Goal: Find contact information: Find contact information

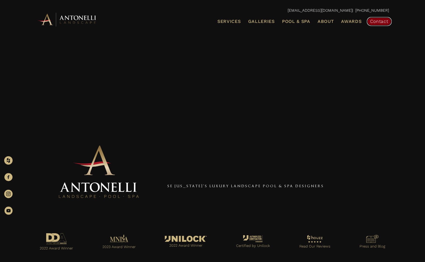
click at [378, 21] on span "Contact" at bounding box center [379, 21] width 18 height 5
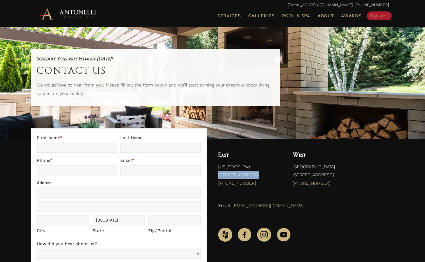
drag, startPoint x: 217, startPoint y: 174, endPoint x: 250, endPoint y: 175, distance: 33.3
click at [250, 175] on div "East [US_STATE] Twp. [STREET_ADDRESS] (586) 336-7800" at bounding box center [249, 170] width 75 height 51
copy p "[STREET_ADDRESS]"
drag, startPoint x: 255, startPoint y: 176, endPoint x: 269, endPoint y: 175, distance: 14.8
click at [269, 175] on p "[US_STATE] Twp. [STREET_ADDRESS] [PHONE_NUMBER]" at bounding box center [249, 177] width 63 height 28
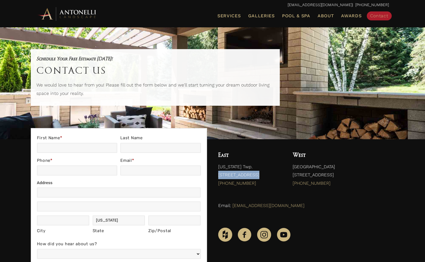
copy p "48096"
